Goal: Find specific fact

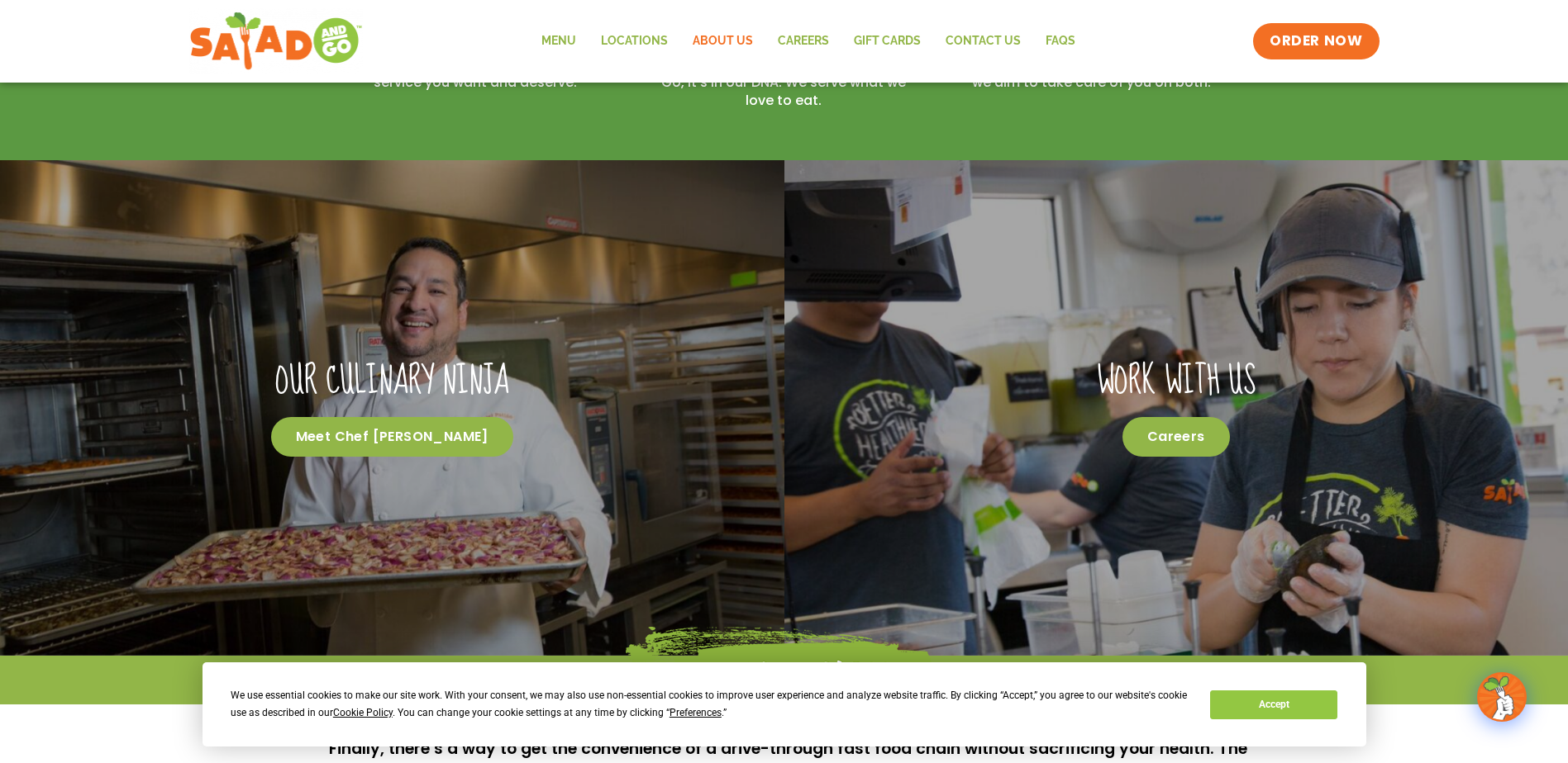
scroll to position [826, 0]
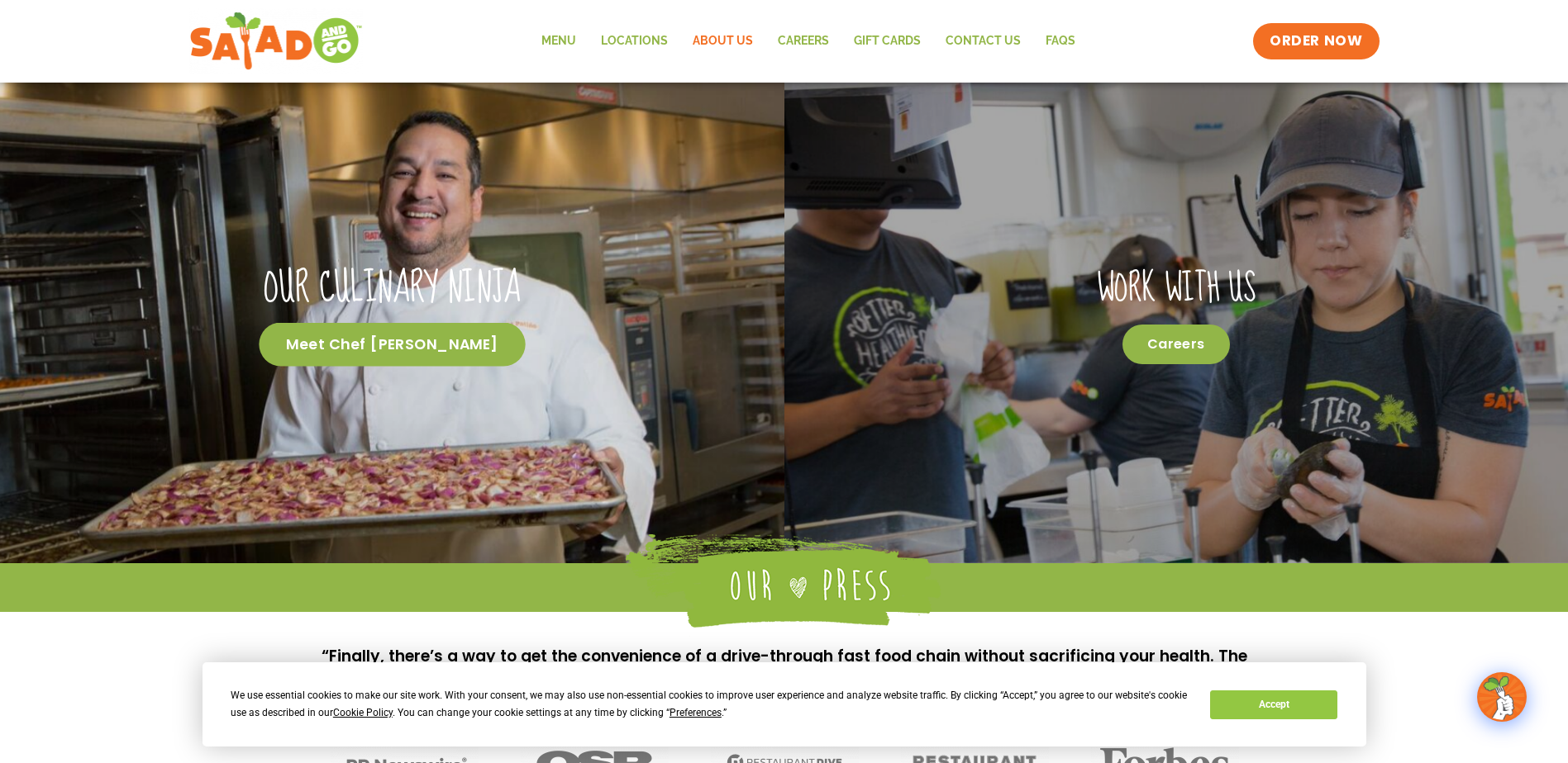
click at [395, 337] on span "Meet Chef [PERSON_NAME]" at bounding box center [392, 345] width 267 height 44
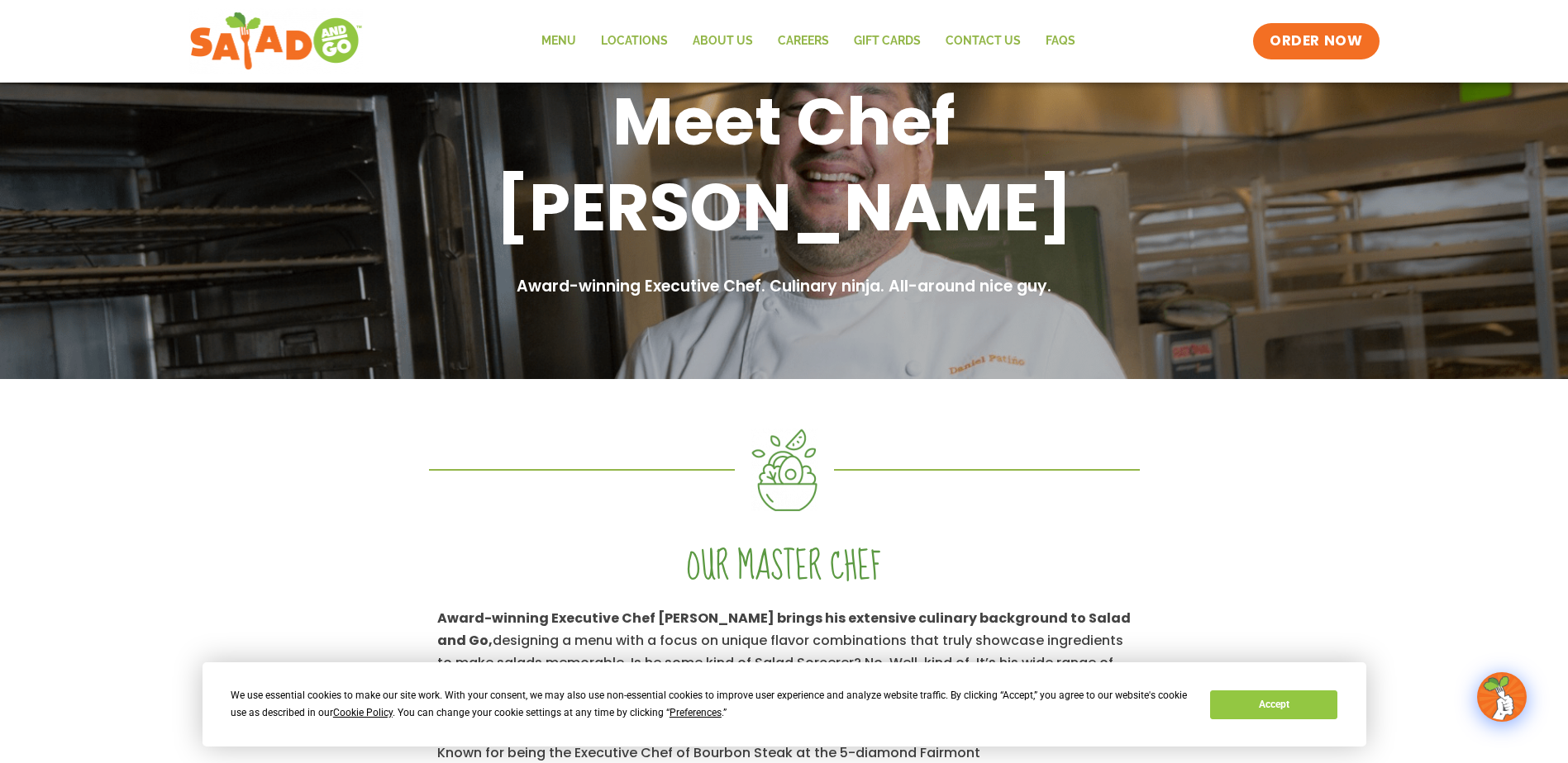
scroll to position [248, 0]
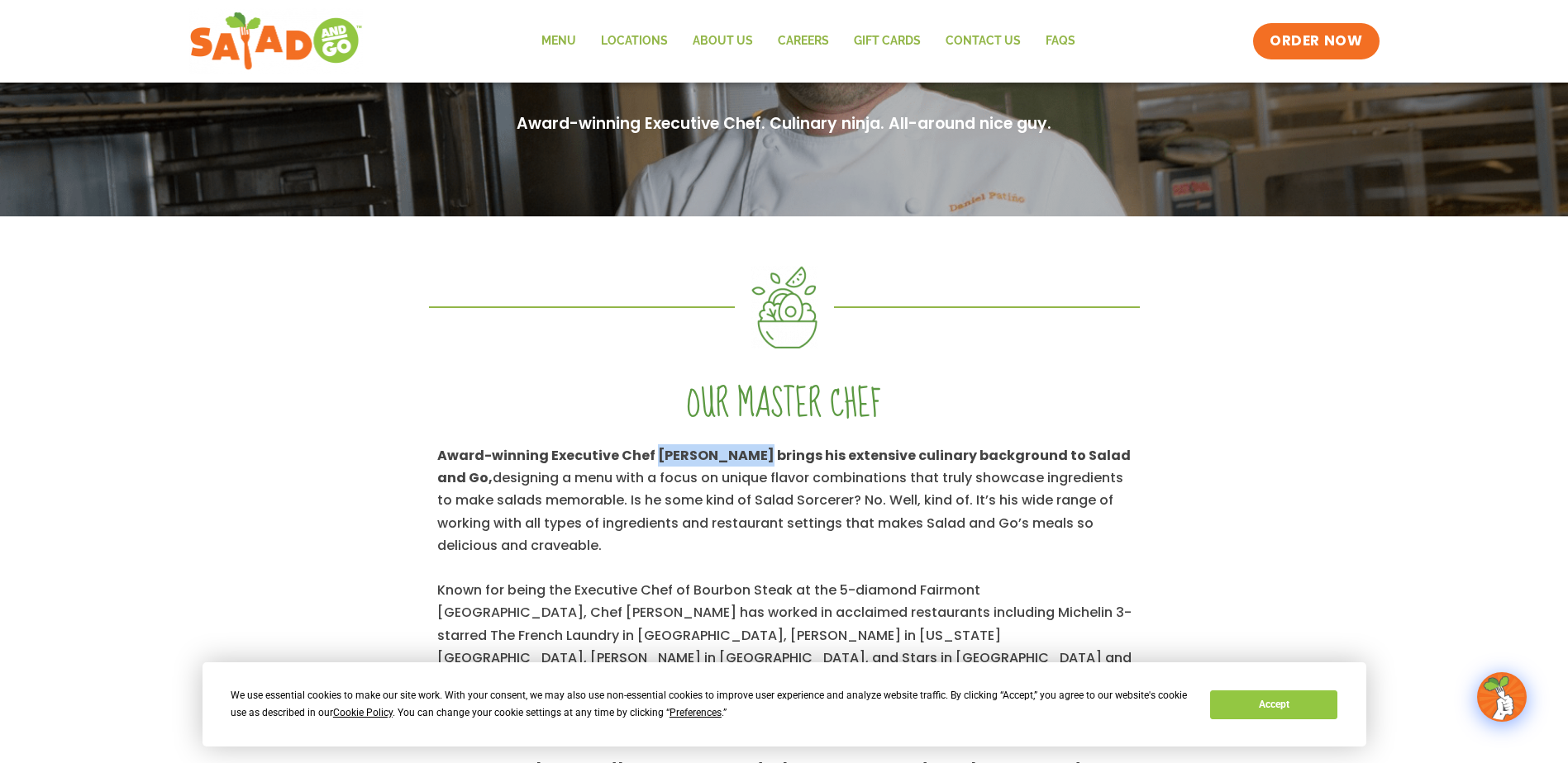
drag, startPoint x: 650, startPoint y: 456, endPoint x: 737, endPoint y: 453, distance: 87.1
click at [737, 453] on strong "Award-winning Executive Chef Daniel Patino brings his extensive culinary backgr…" at bounding box center [783, 467] width 693 height 42
drag, startPoint x: 737, startPoint y: 453, endPoint x: 726, endPoint y: 453, distance: 11.0
copy strong "Daniel Patino"
